Goal: Find specific page/section: Find specific page/section

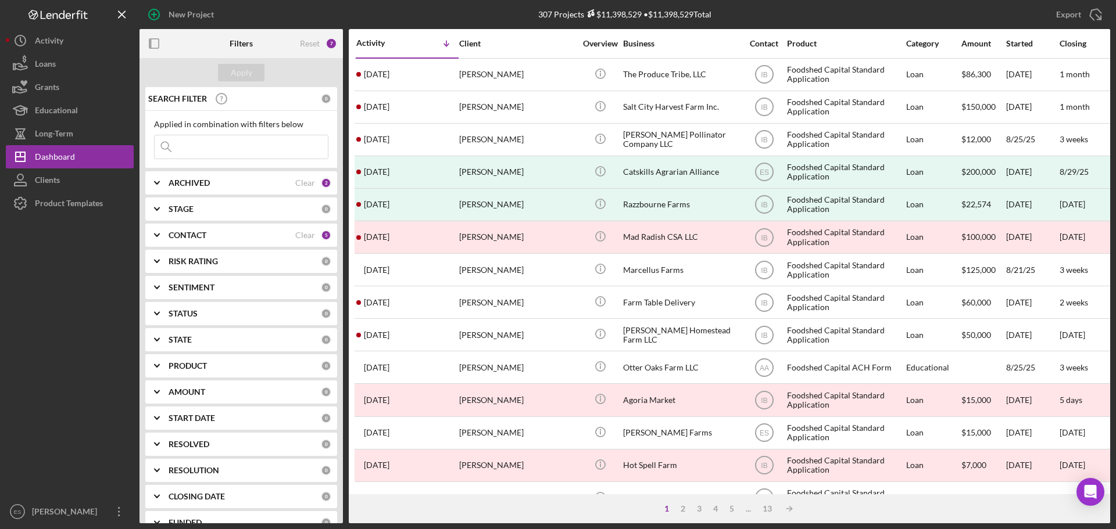
click at [220, 151] on input at bounding box center [241, 146] width 173 height 23
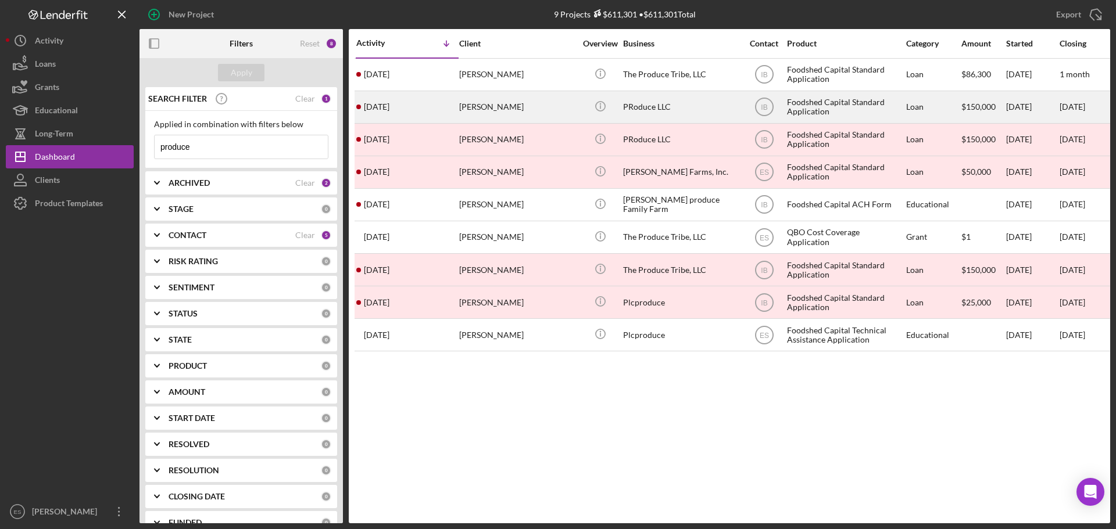
type input "produce"
click at [528, 105] on div "[PERSON_NAME]" at bounding box center [517, 107] width 116 height 31
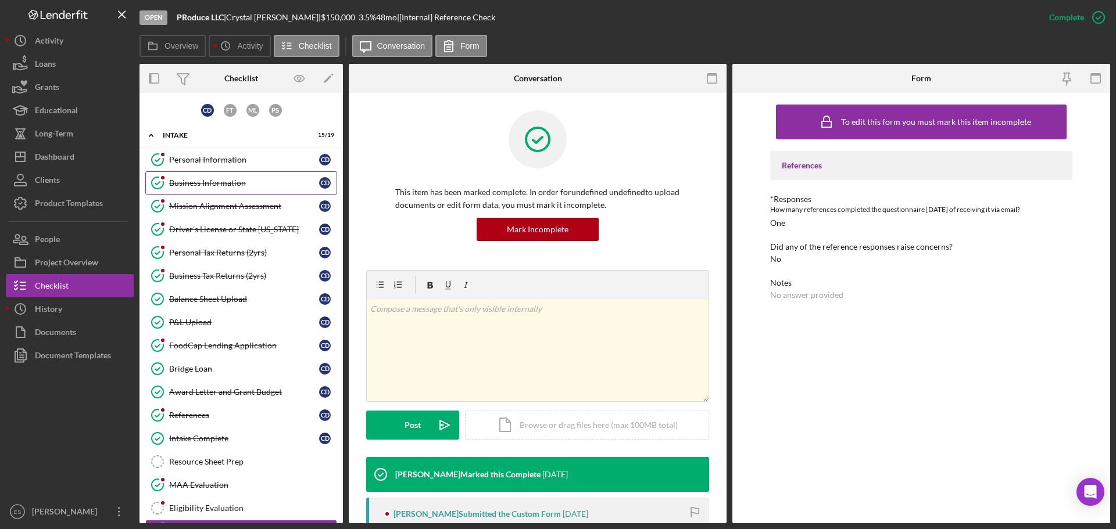
click at [250, 191] on link "Business Information Business Information C D" at bounding box center [241, 182] width 192 height 23
